Goal: Task Accomplishment & Management: Use online tool/utility

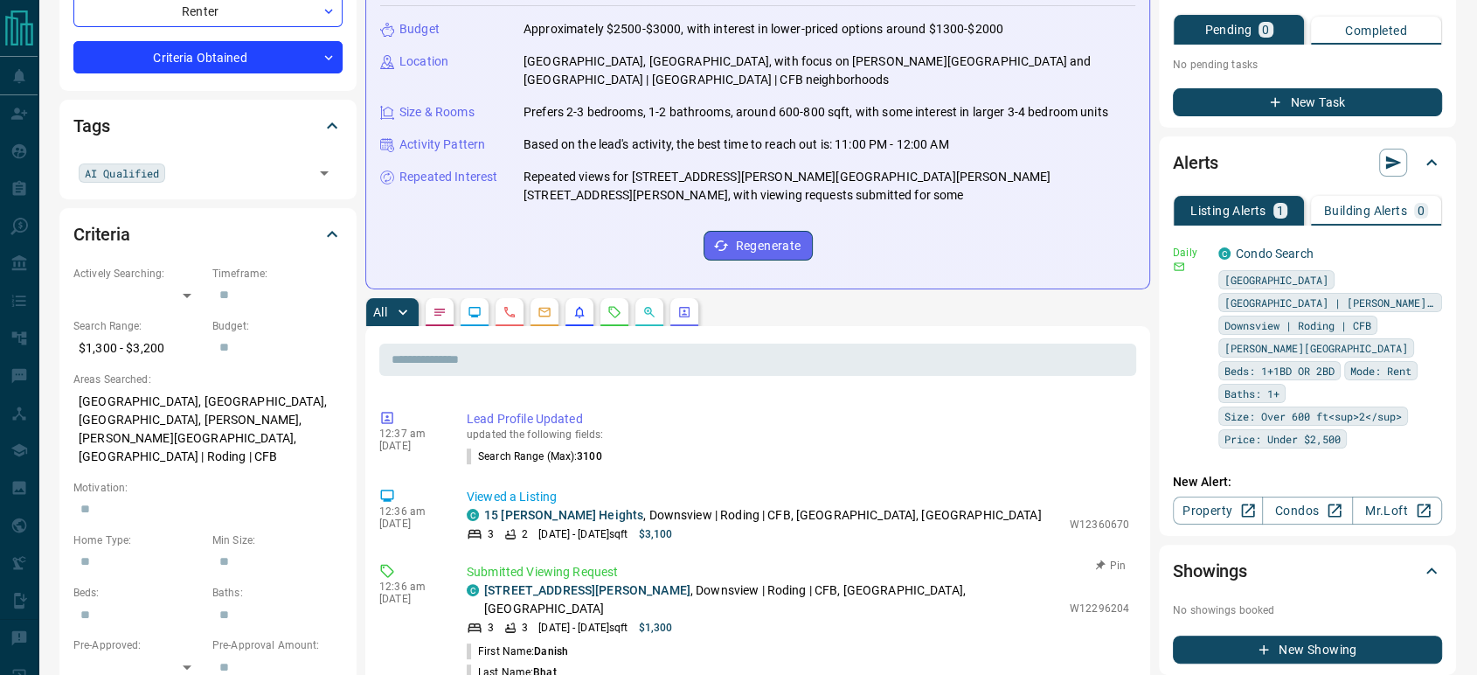
scroll to position [1925, 0]
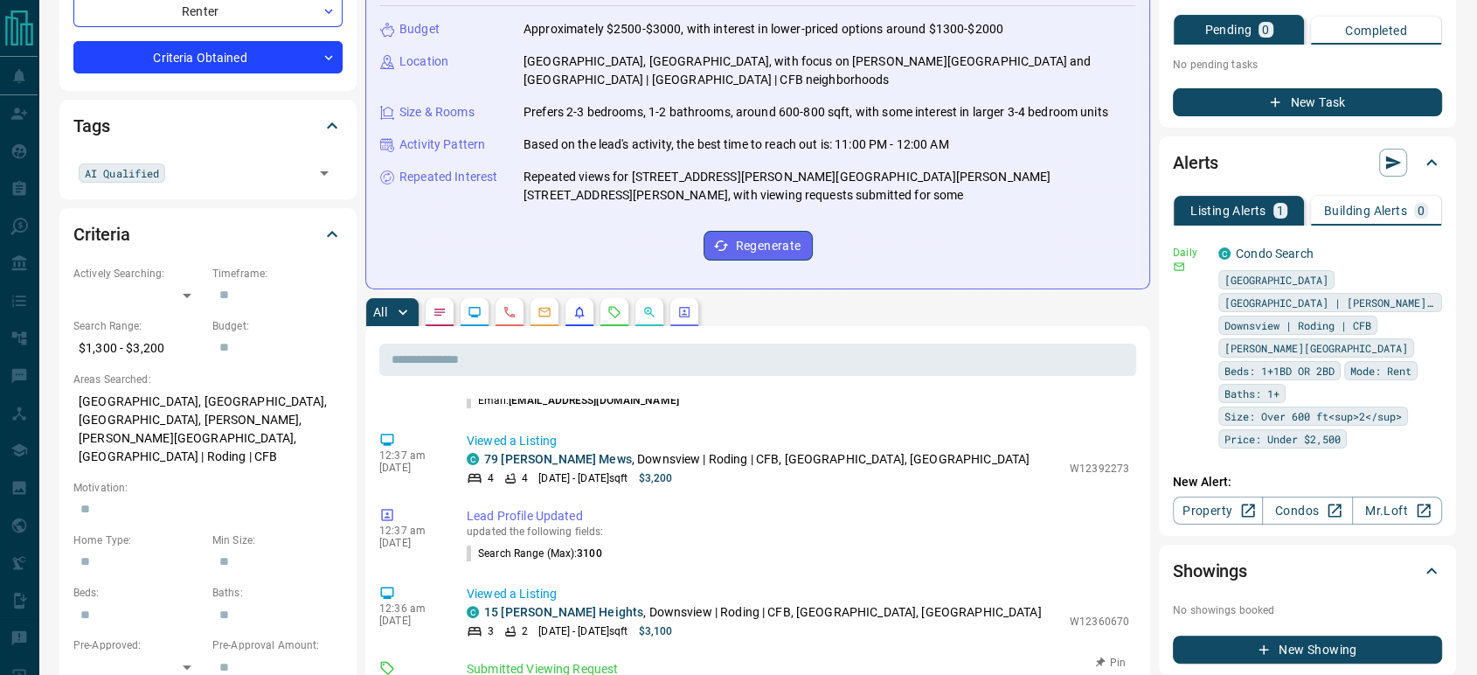
copy p "W12296204"
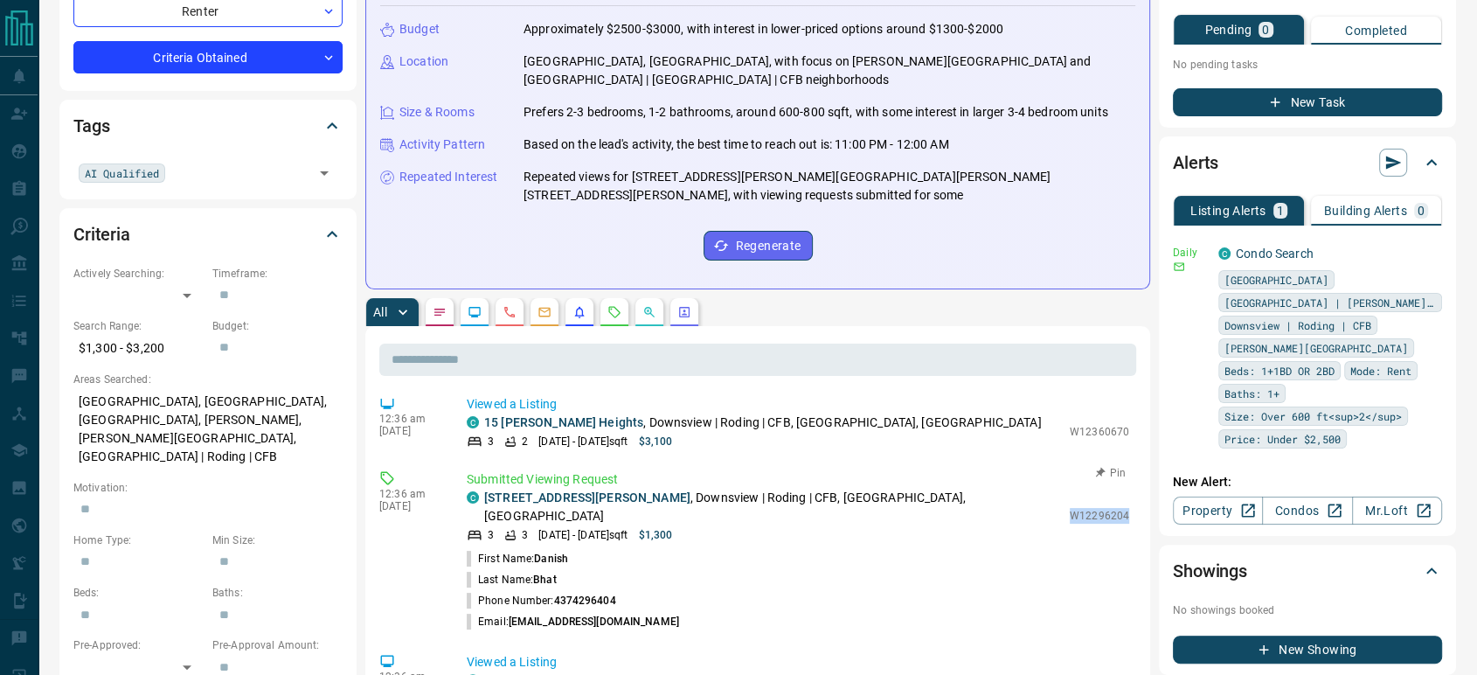
scroll to position [2216, 0]
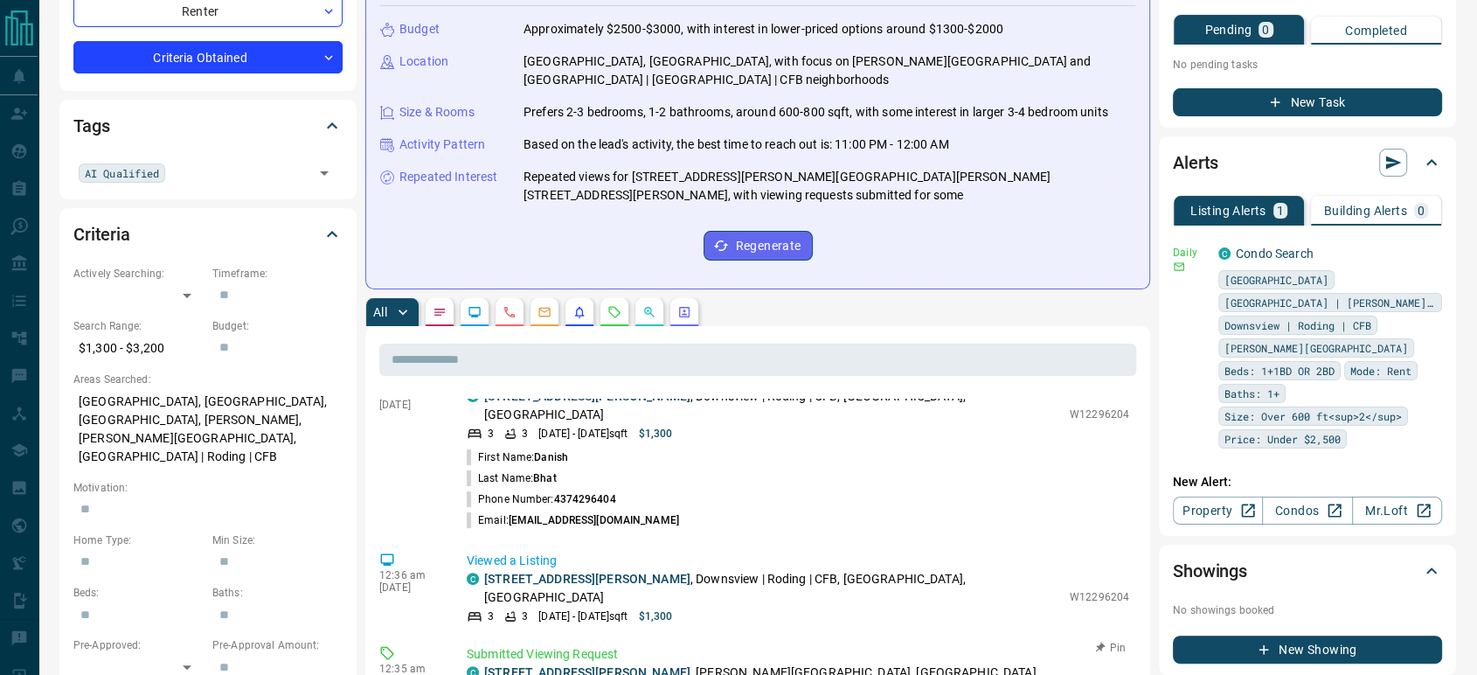
copy p "C12373720"
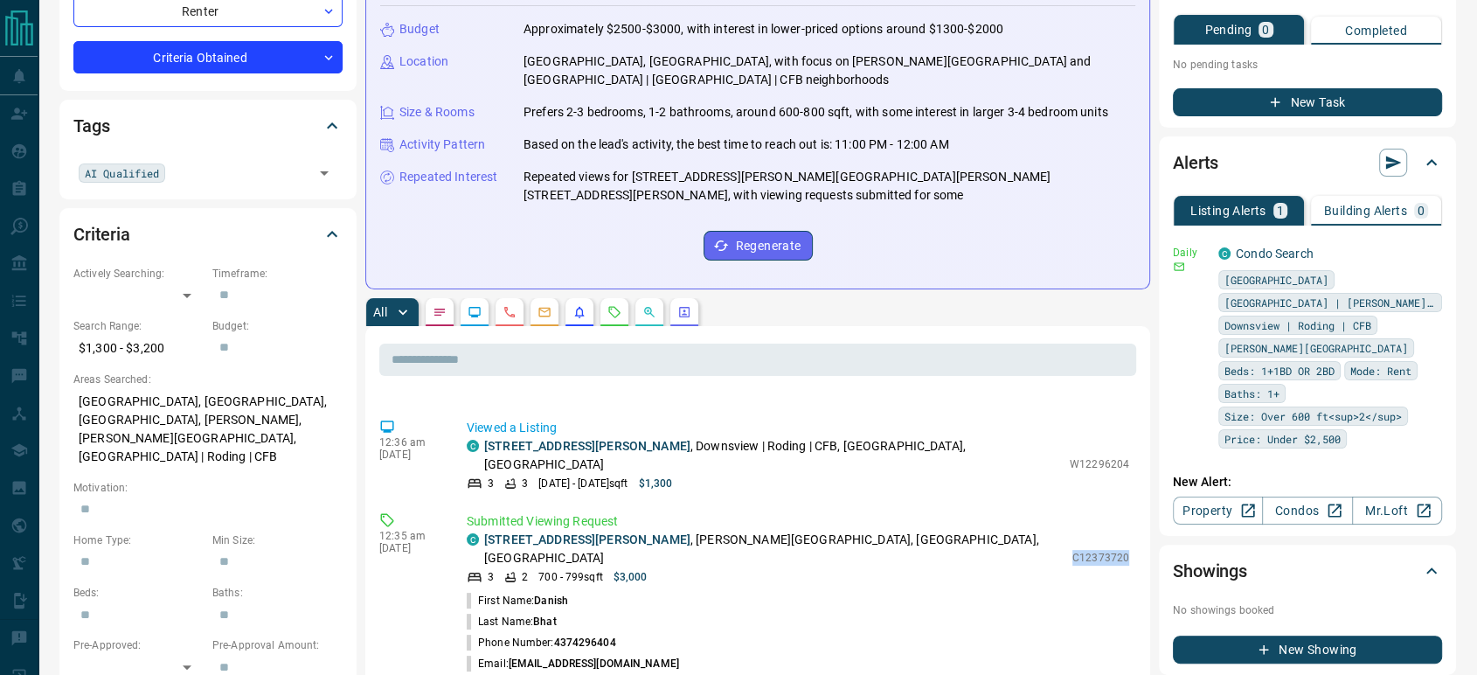
scroll to position [2411, 0]
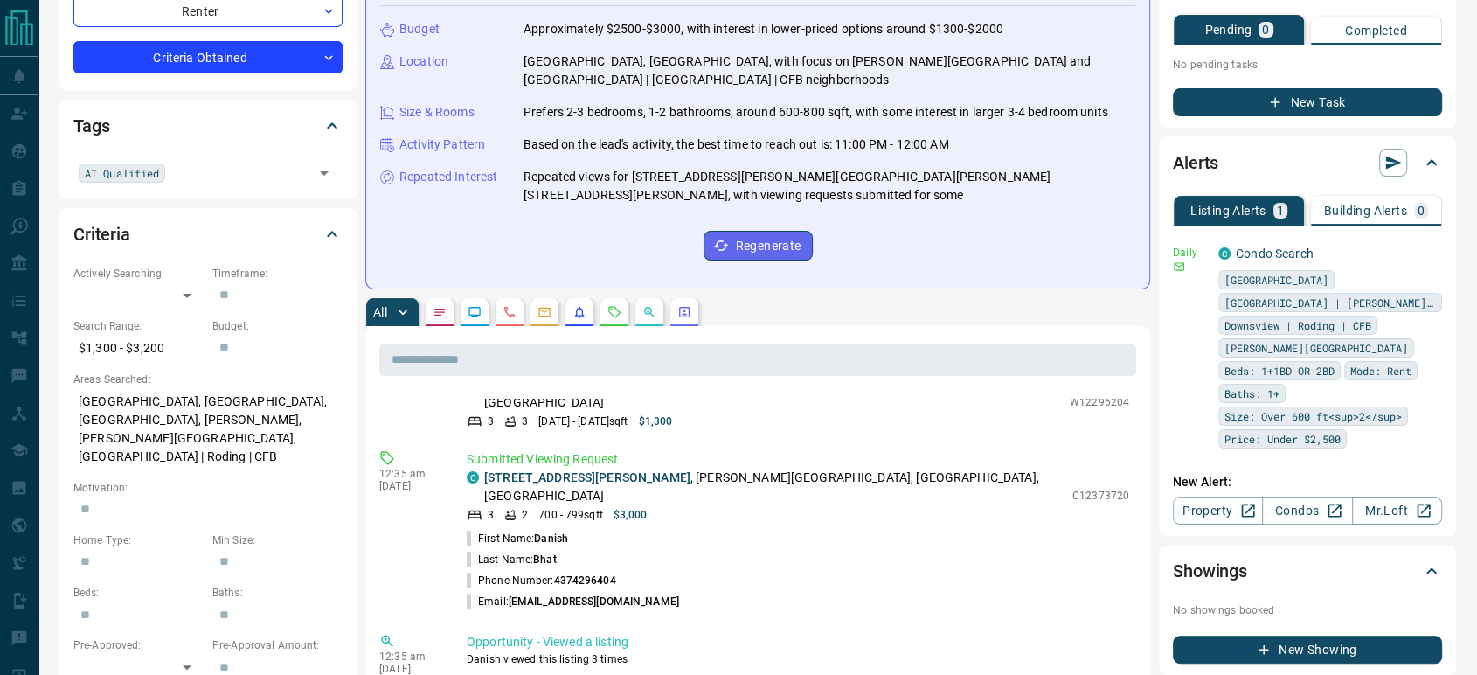
copy p "C12350378"
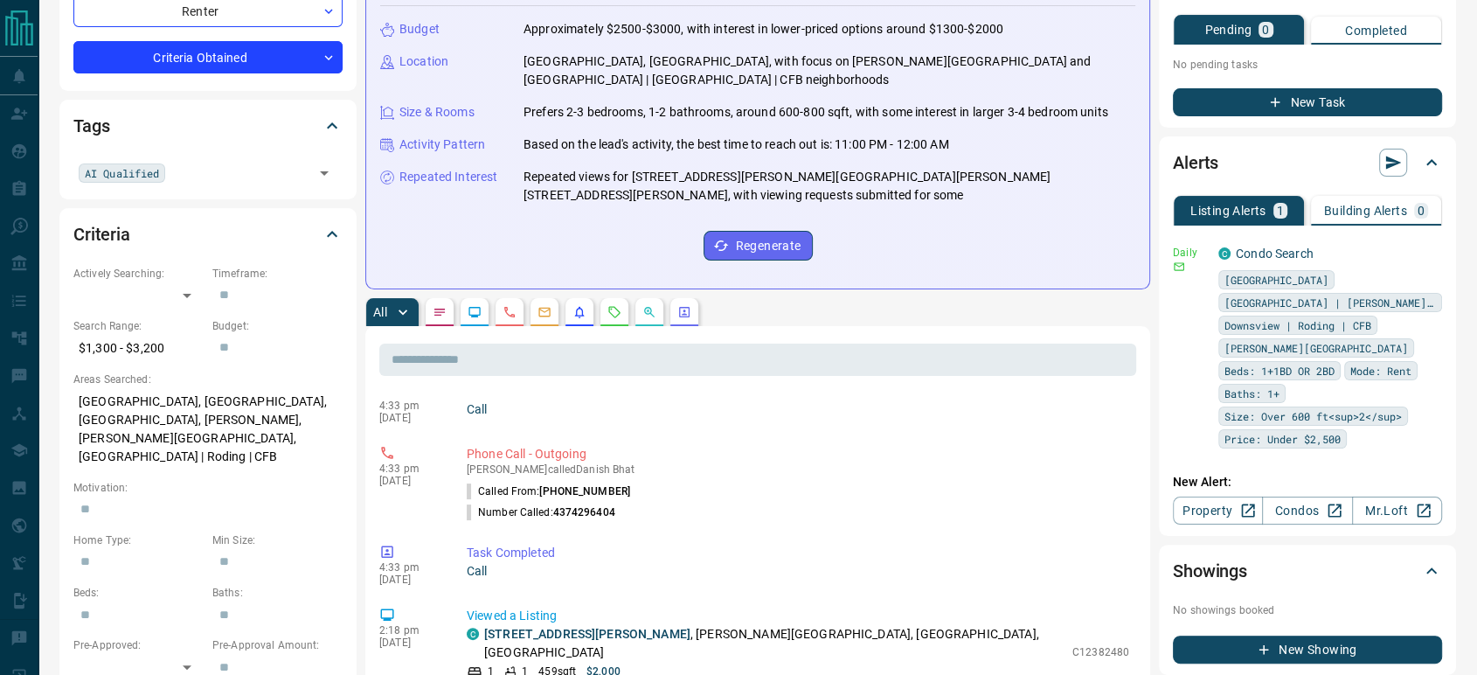
scroll to position [4542, 0]
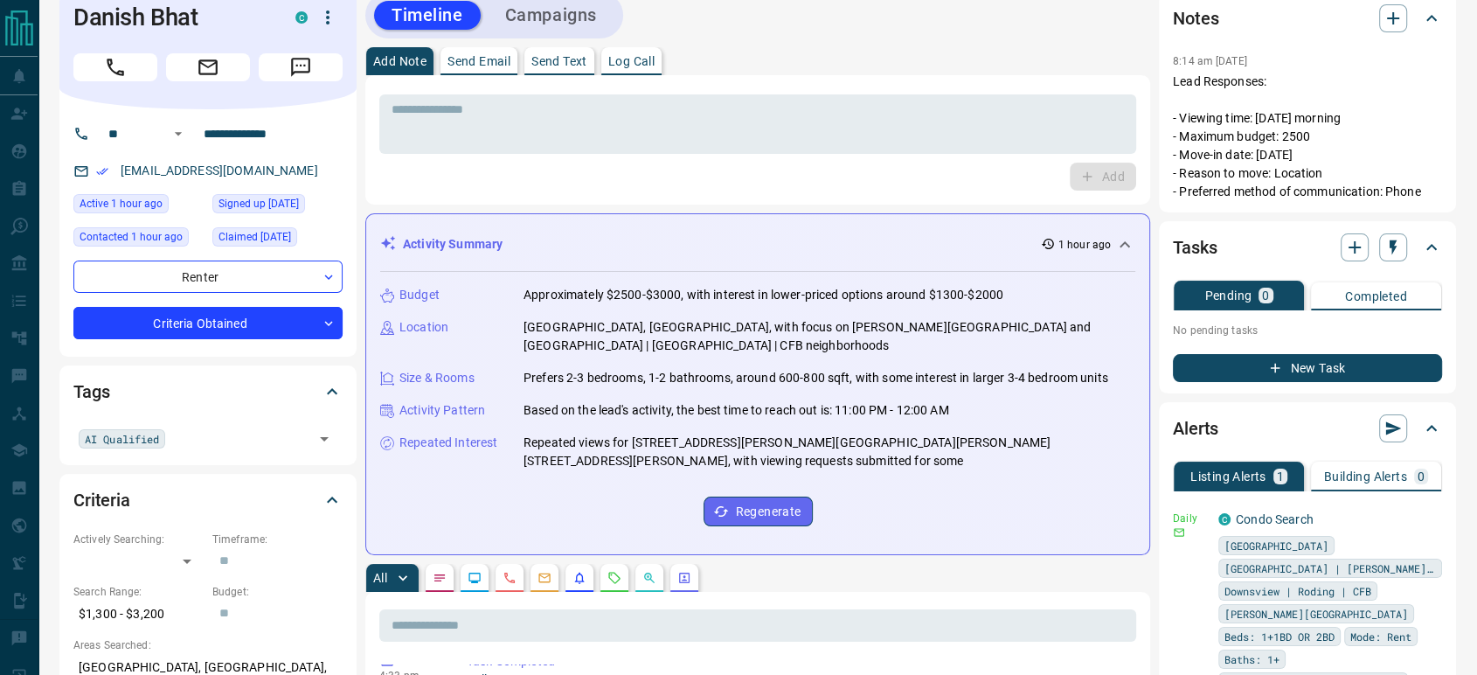
scroll to position [0, 0]
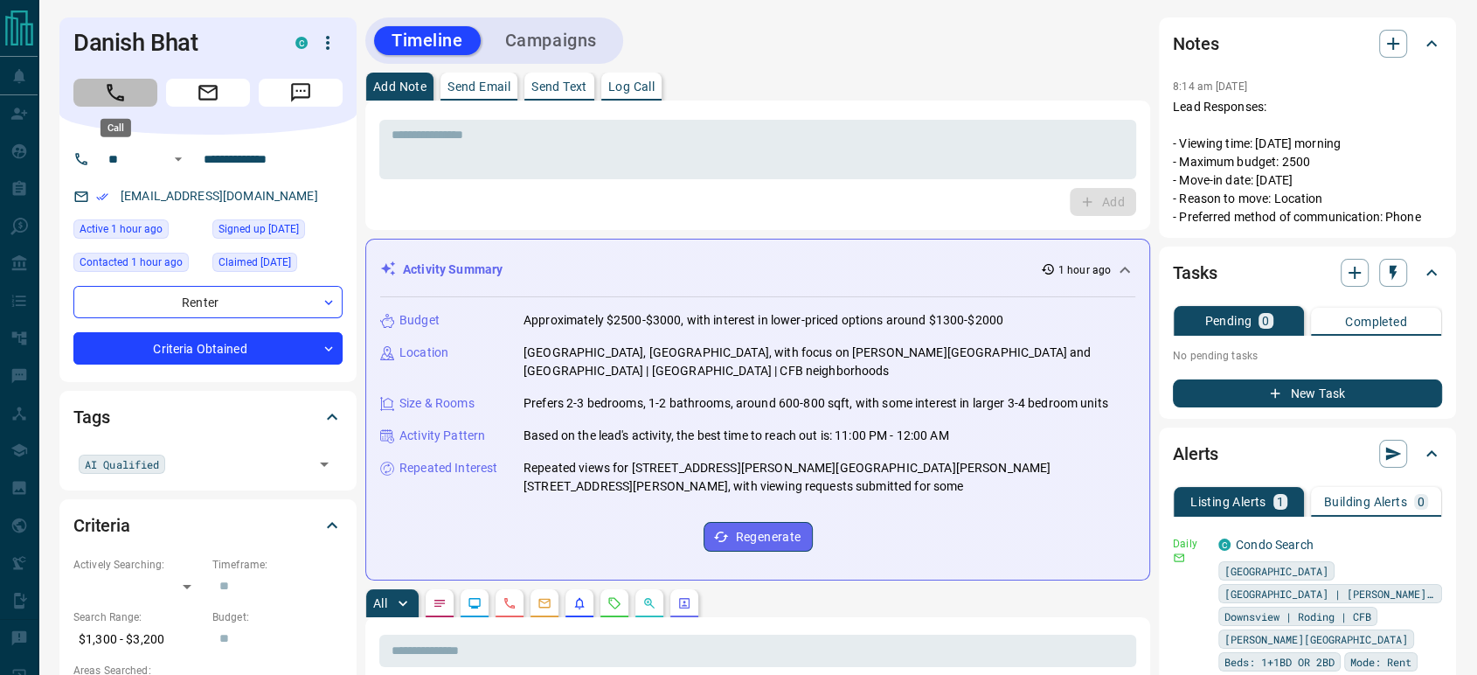
click at [108, 94] on icon "Call" at bounding box center [115, 92] width 23 height 23
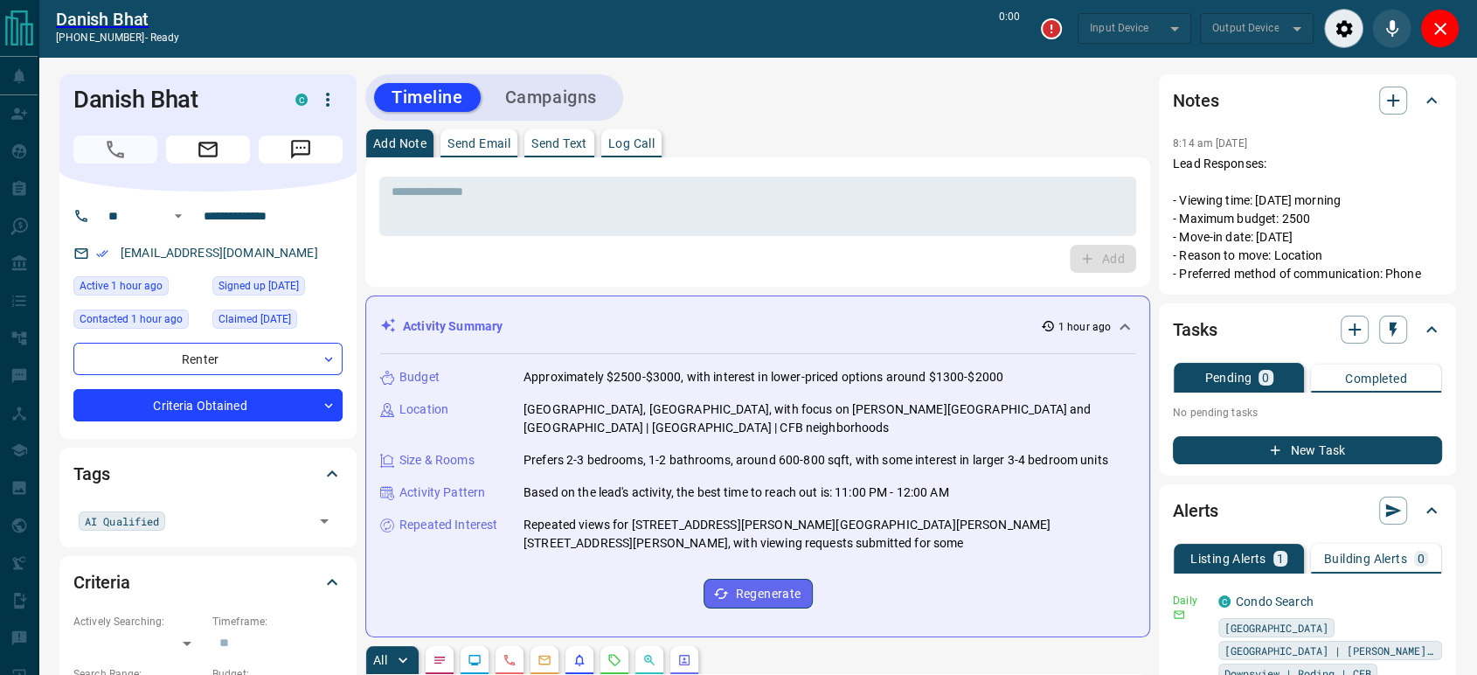
type input "*******"
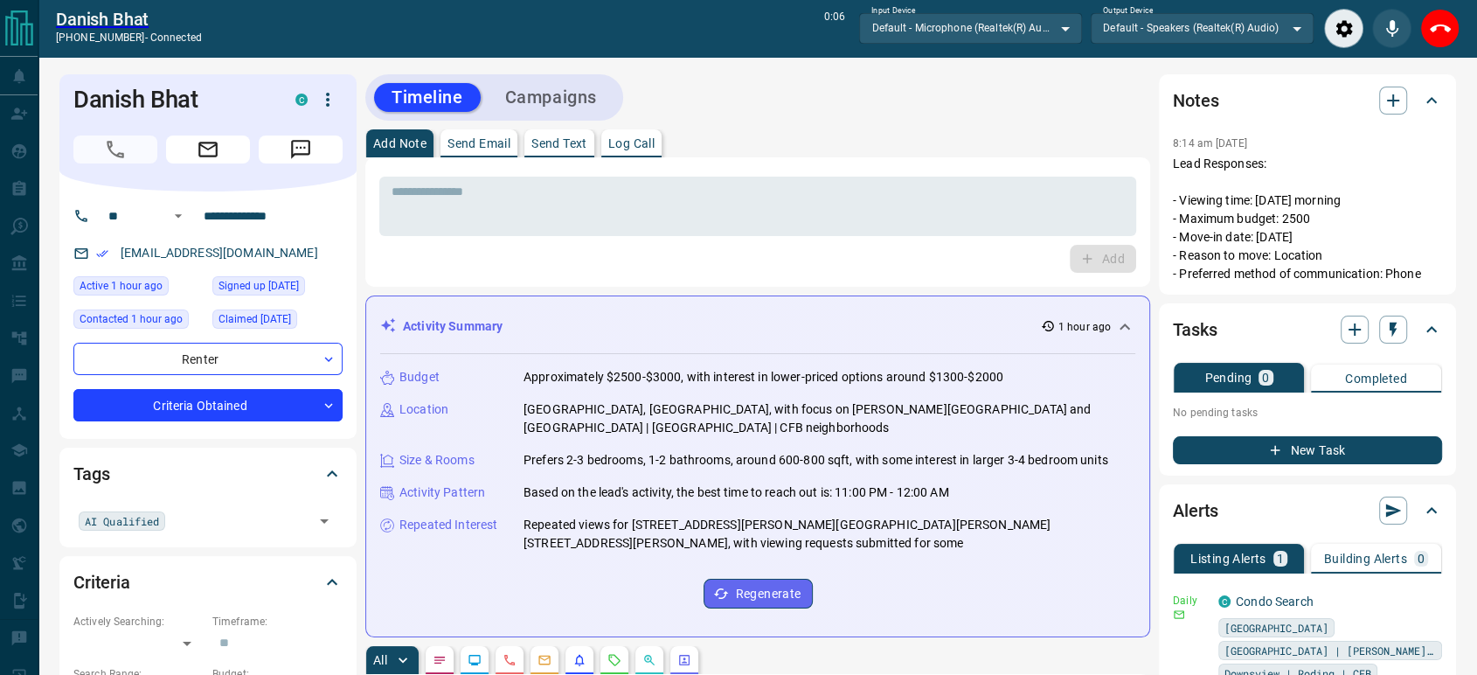
click at [637, 141] on p "Log Call" at bounding box center [631, 143] width 46 height 12
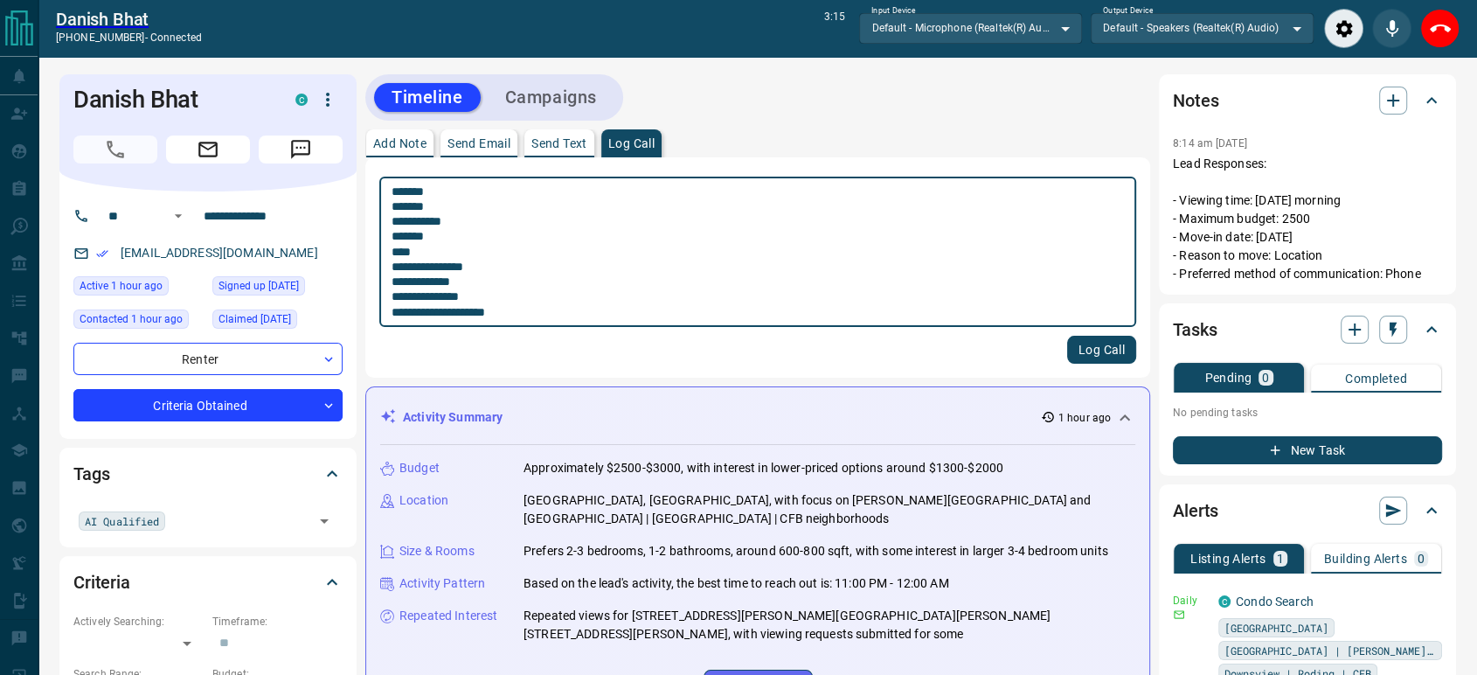
type textarea "**********"
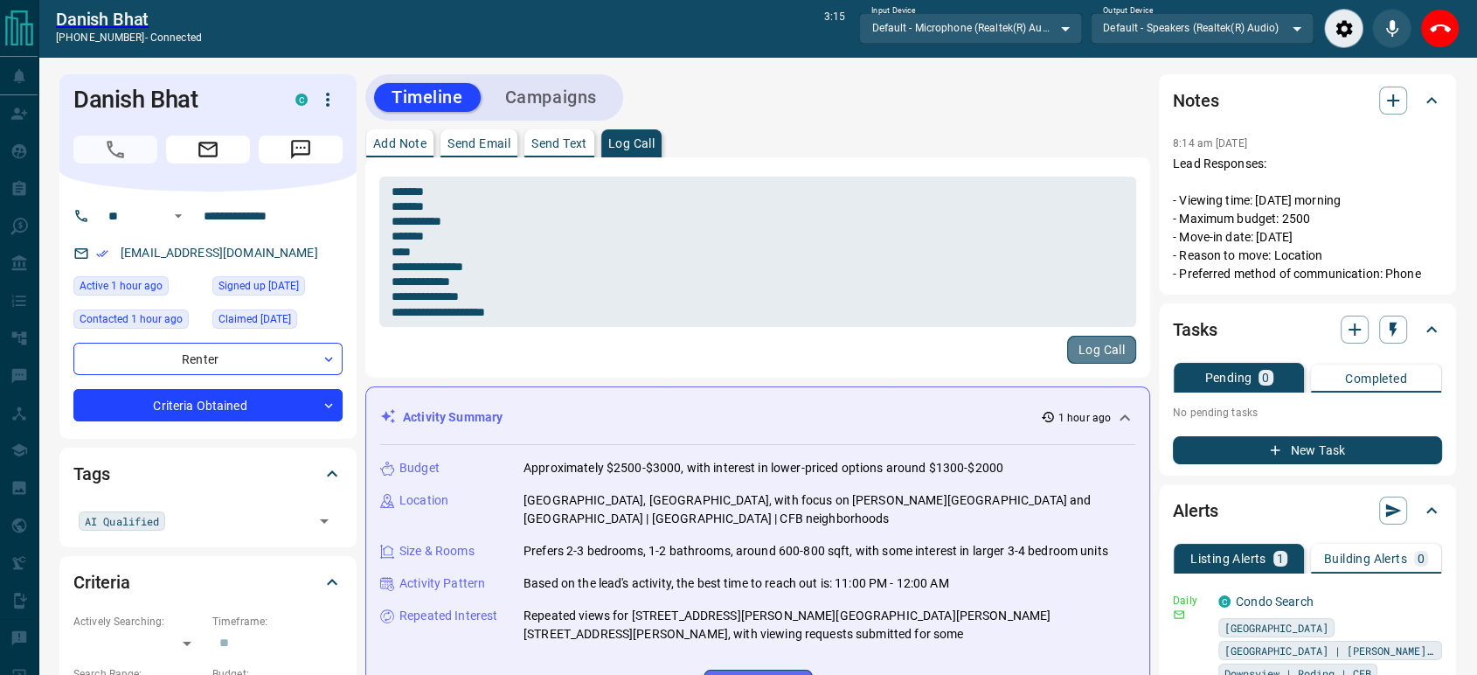
click at [1089, 353] on button "Log Call" at bounding box center [1101, 350] width 69 height 28
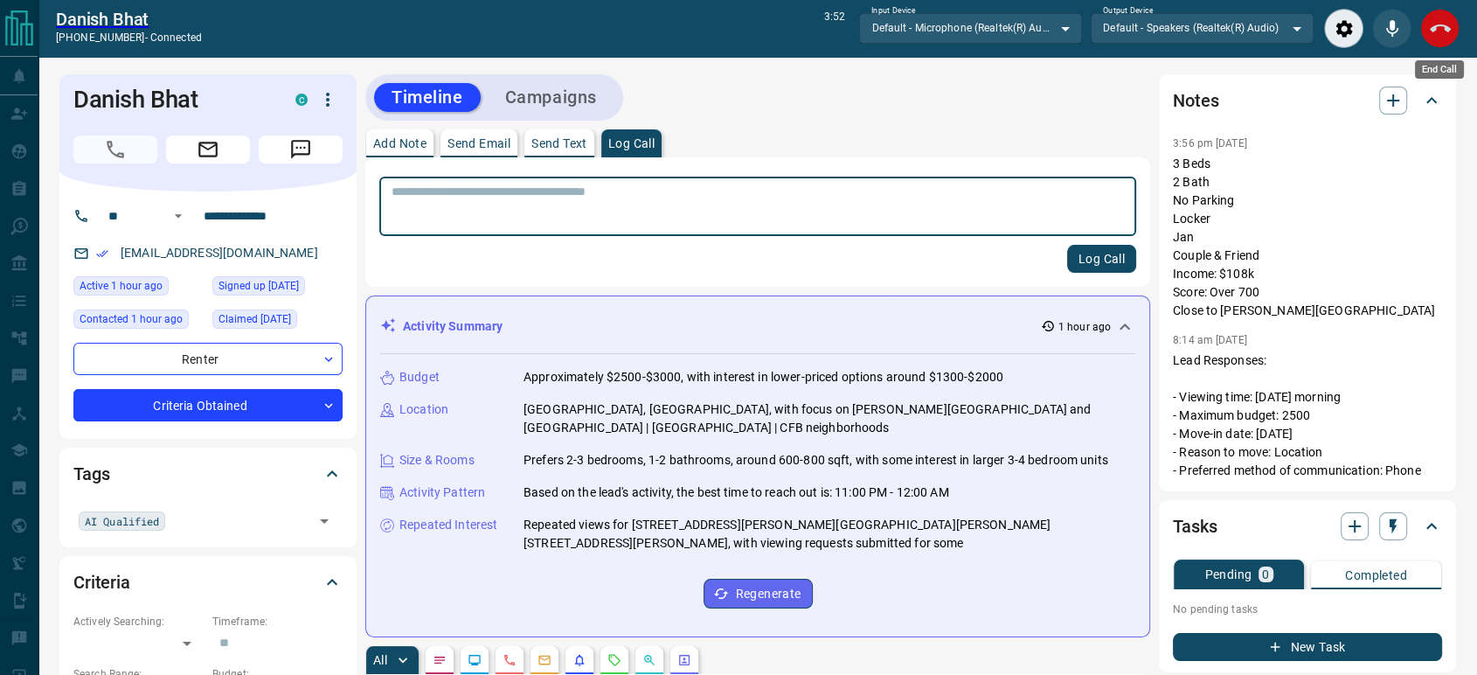
click at [1444, 37] on icon "End Call" at bounding box center [1440, 28] width 21 height 21
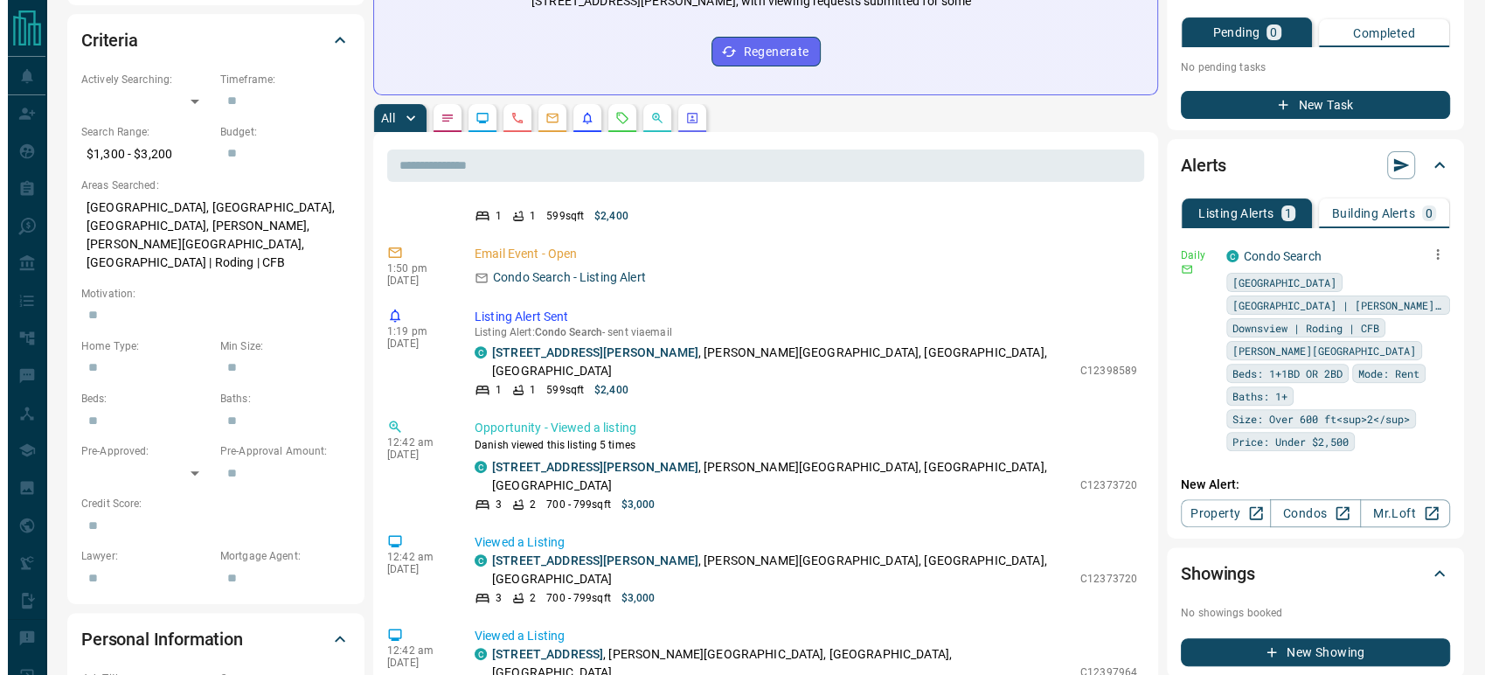
scroll to position [727, 0]
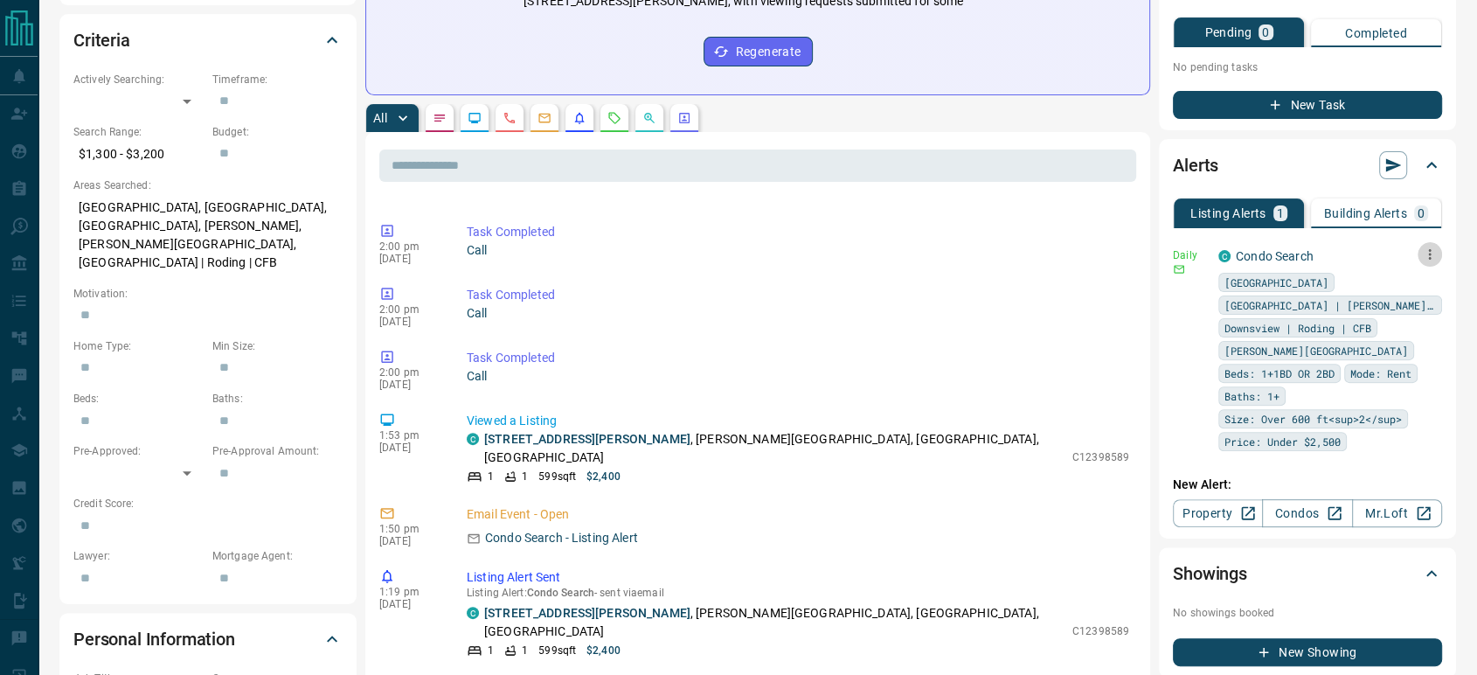
click at [1434, 253] on icon "button" at bounding box center [1430, 254] width 16 height 16
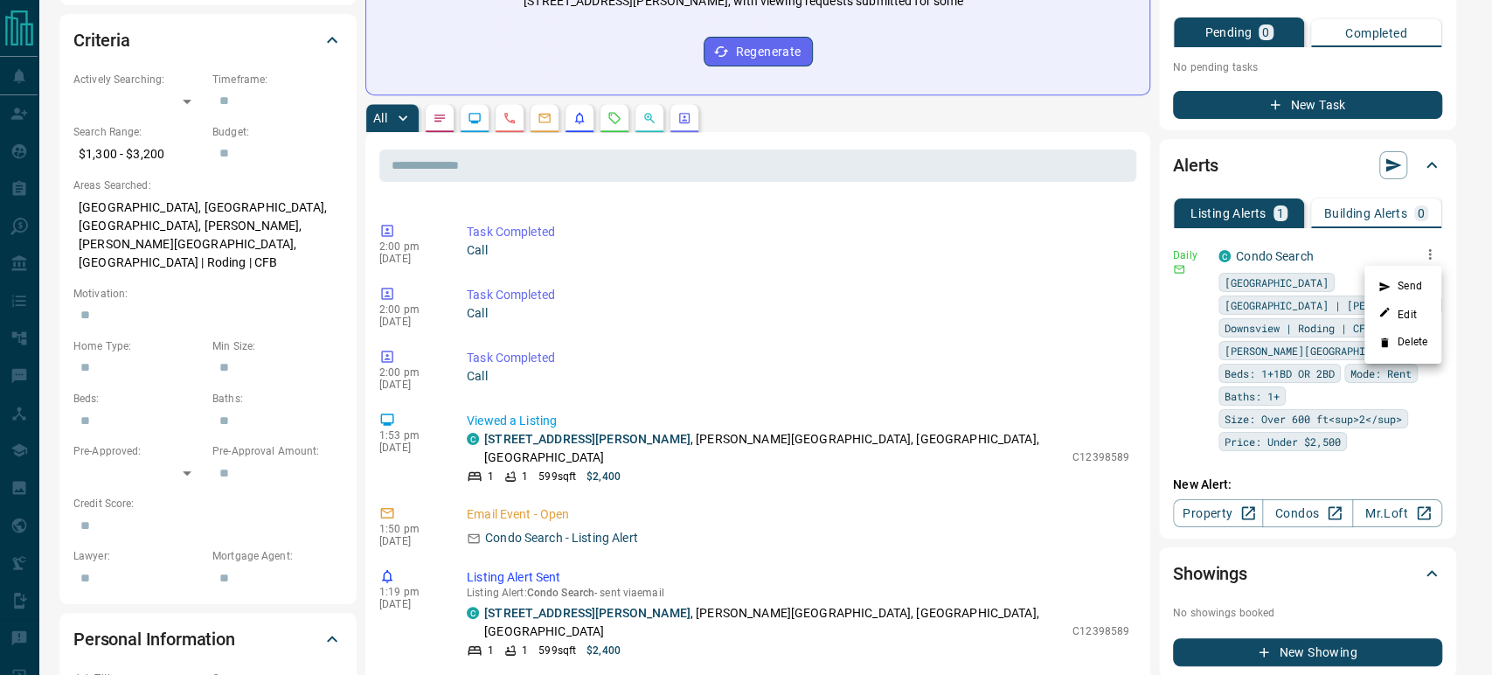
click at [1416, 299] on li "Send" at bounding box center [1402, 287] width 77 height 28
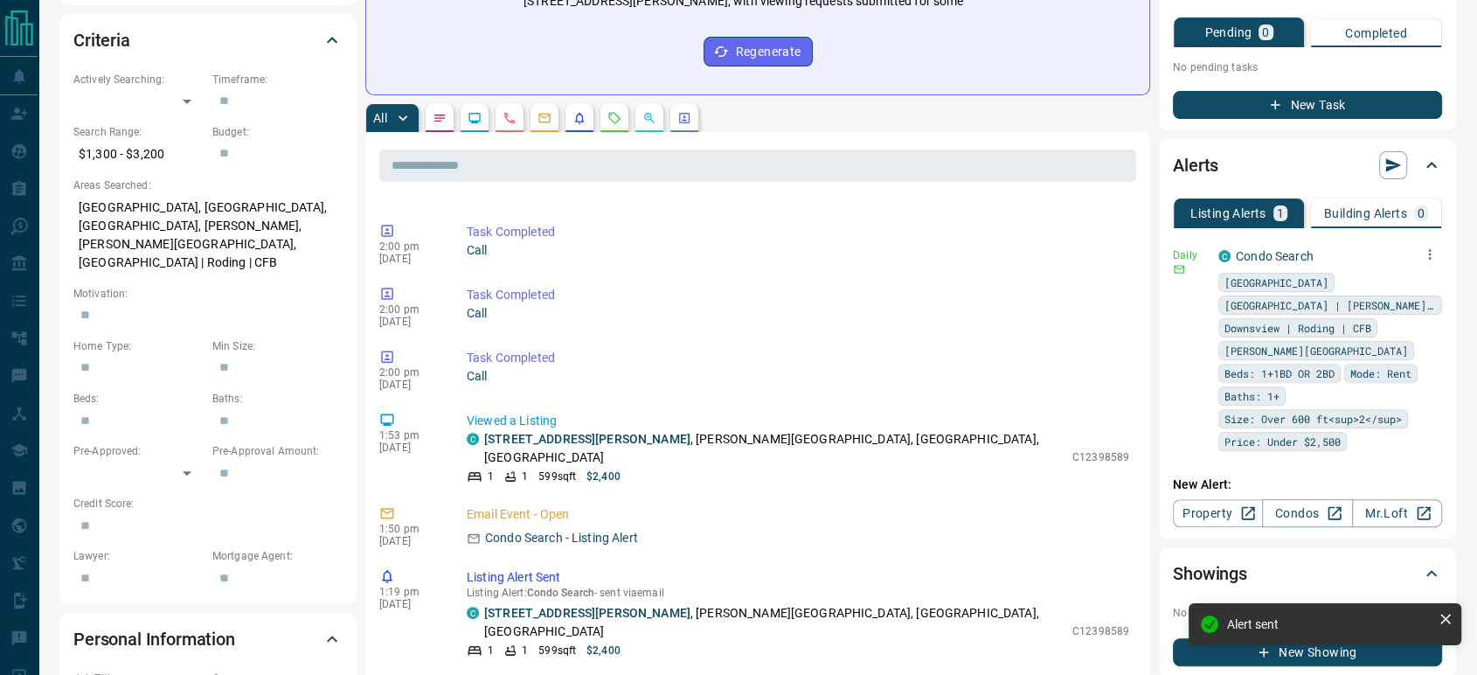
click at [1426, 260] on icon "button" at bounding box center [1430, 254] width 16 height 16
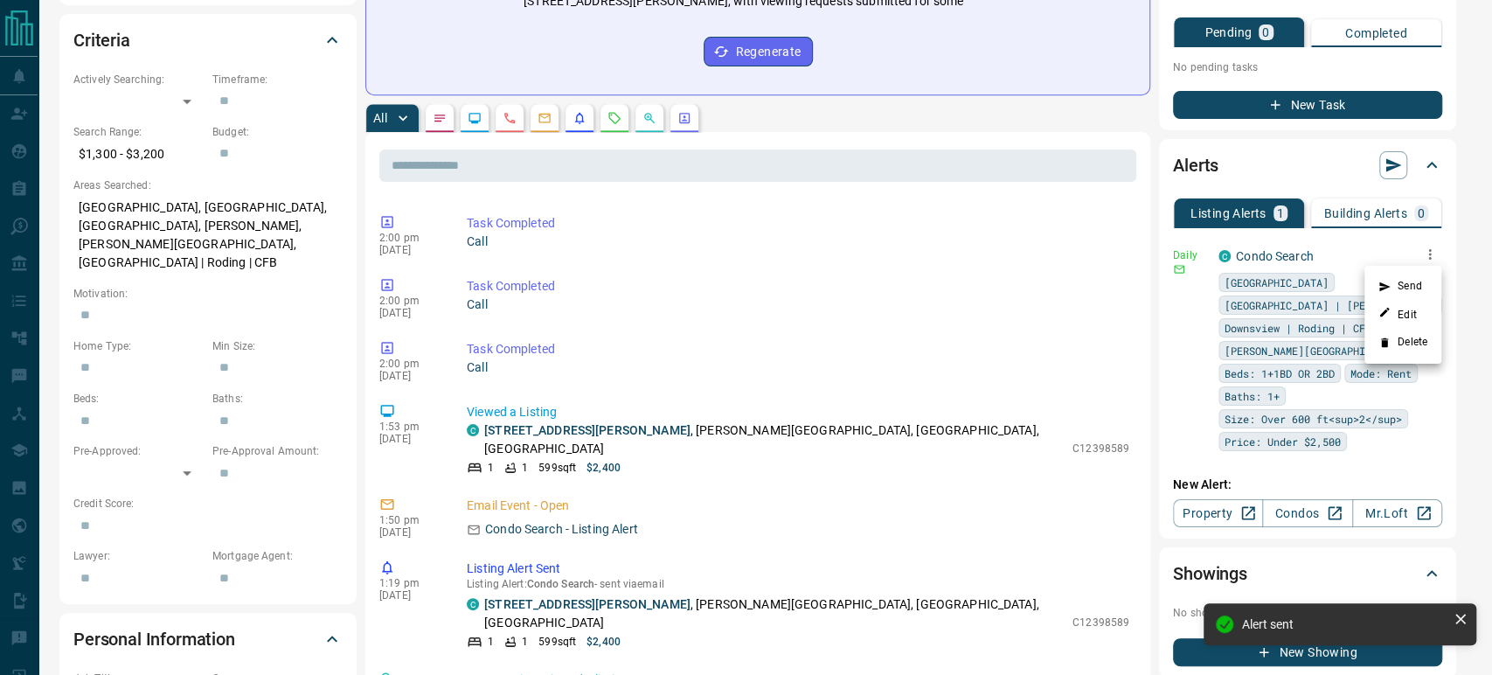
click at [1421, 306] on li "Edit" at bounding box center [1402, 315] width 77 height 28
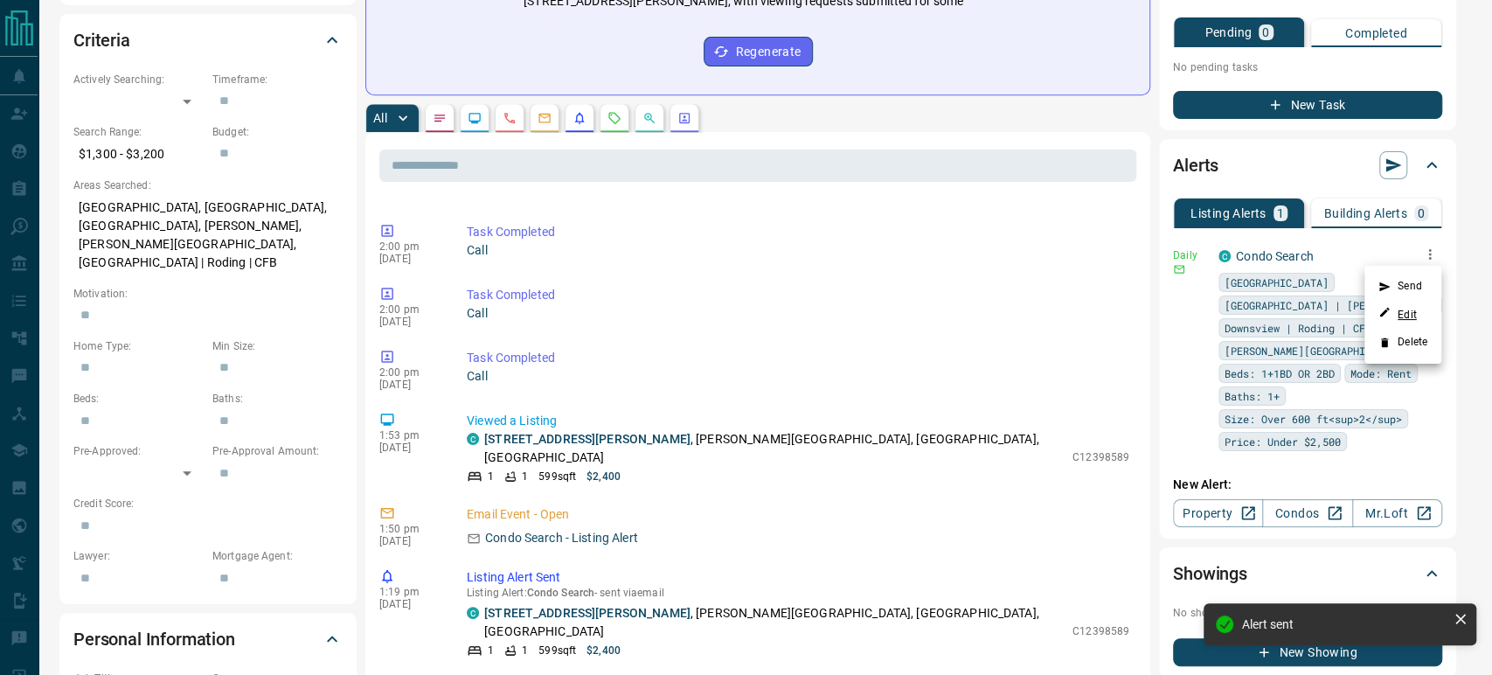
click at [1386, 311] on icon at bounding box center [1385, 313] width 10 height 10
